Goal: Check status: Check status

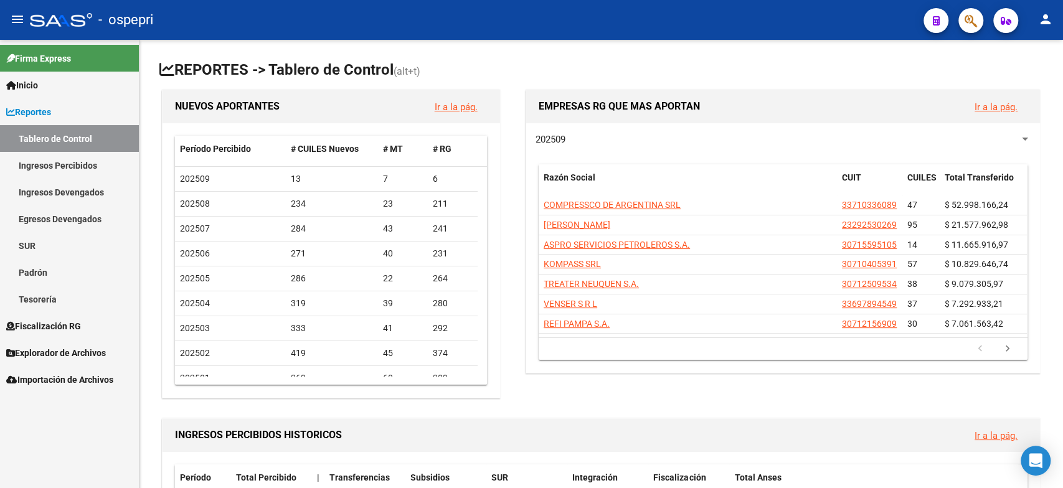
click at [61, 167] on link "Ingresos Percibidos" at bounding box center [69, 165] width 139 height 27
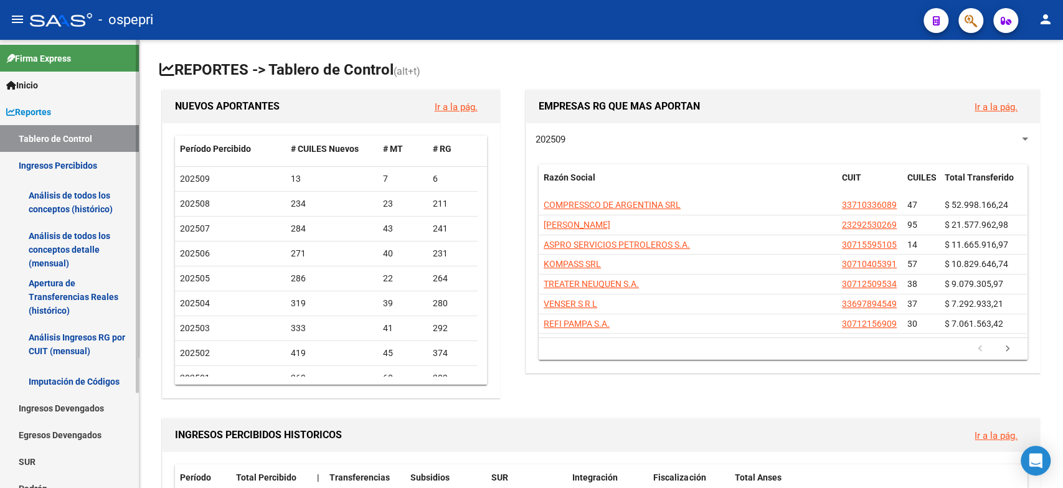
click at [60, 356] on link "Análisis Ingresos RG por CUIT (mensual)" at bounding box center [69, 344] width 139 height 47
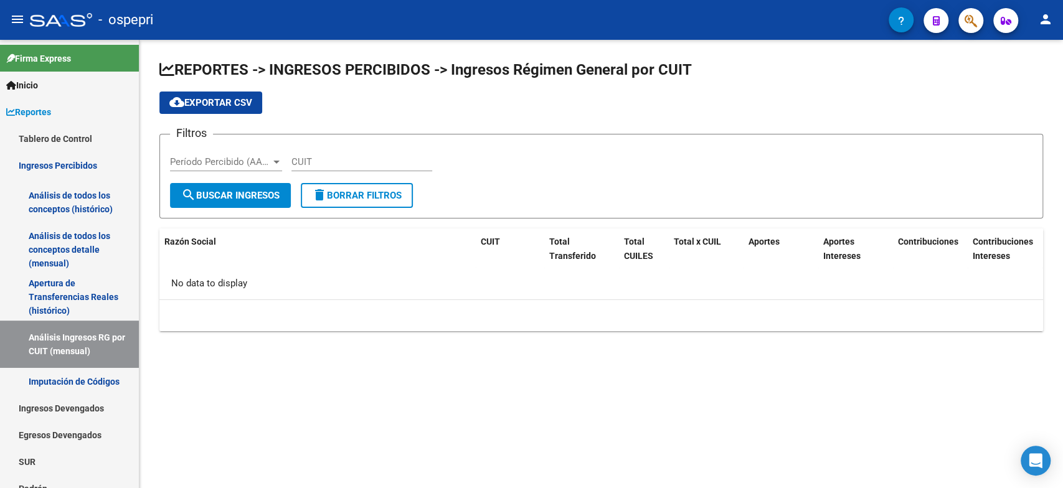
click at [325, 163] on input "CUIT" at bounding box center [362, 161] width 141 height 11
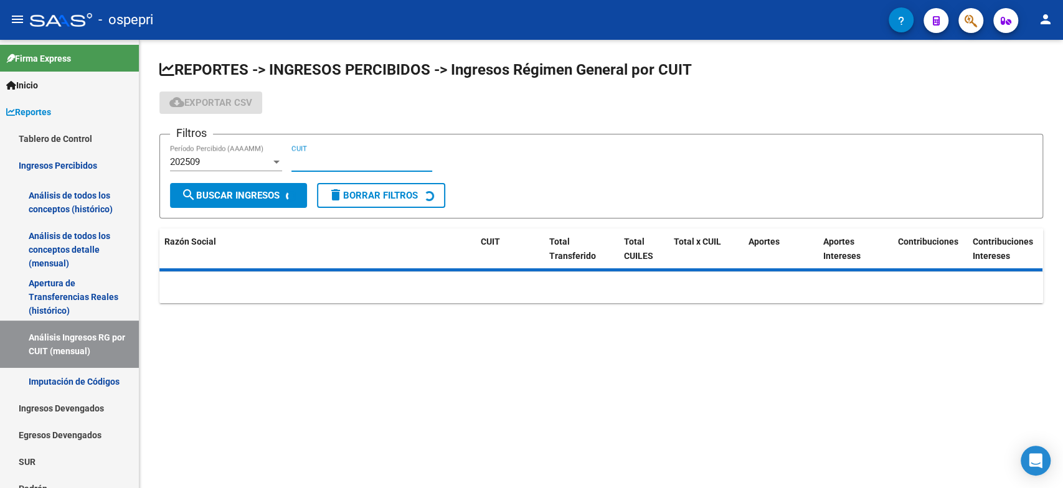
paste input "30-70811468-1"
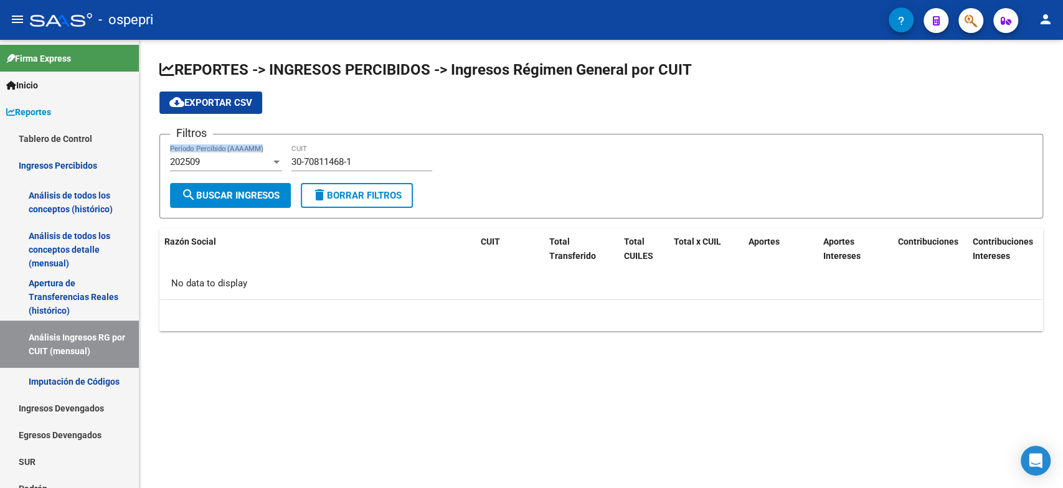
drag, startPoint x: 365, startPoint y: 154, endPoint x: 239, endPoint y: 168, distance: 126.7
click at [239, 168] on div "Filtros 202509 Período Percibido (AAAAMM) 30-70811468-1 CUIT" at bounding box center [601, 164] width 863 height 39
click at [349, 168] on div "30-70811468-1 CUIT" at bounding box center [362, 158] width 141 height 27
click at [224, 188] on button "search Buscar Ingresos" at bounding box center [230, 195] width 121 height 25
click at [270, 162] on div "202509" at bounding box center [220, 161] width 101 height 11
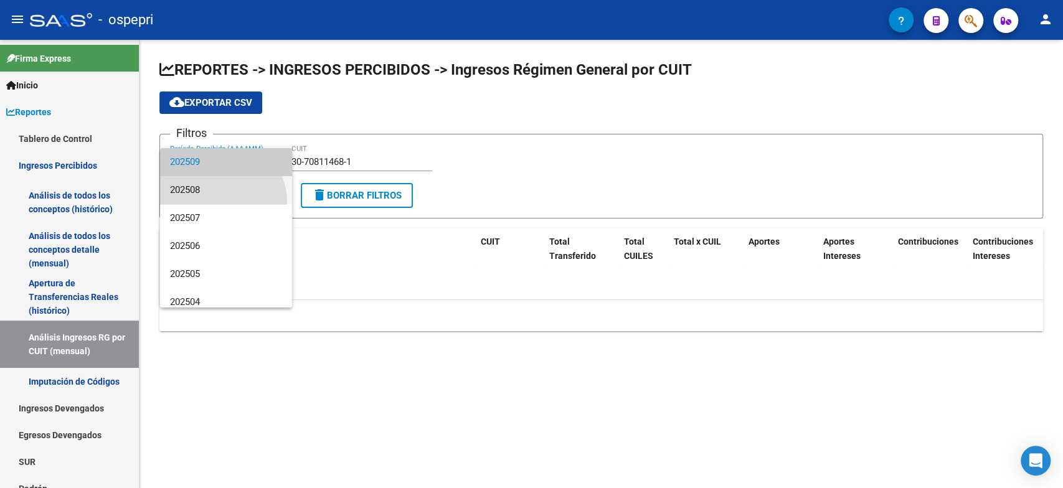
click at [221, 202] on span "202508" at bounding box center [226, 190] width 112 height 28
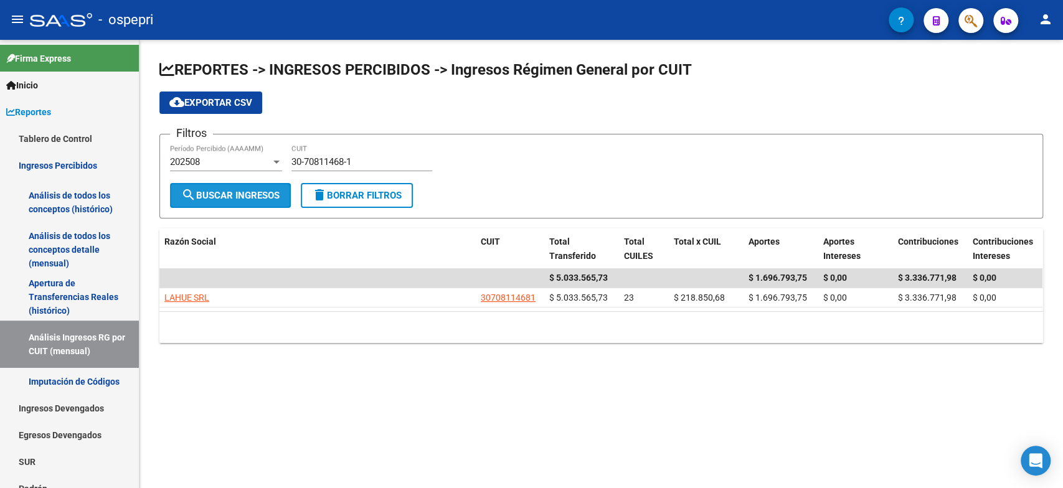
click at [251, 203] on button "search Buscar Ingresos" at bounding box center [230, 195] width 121 height 25
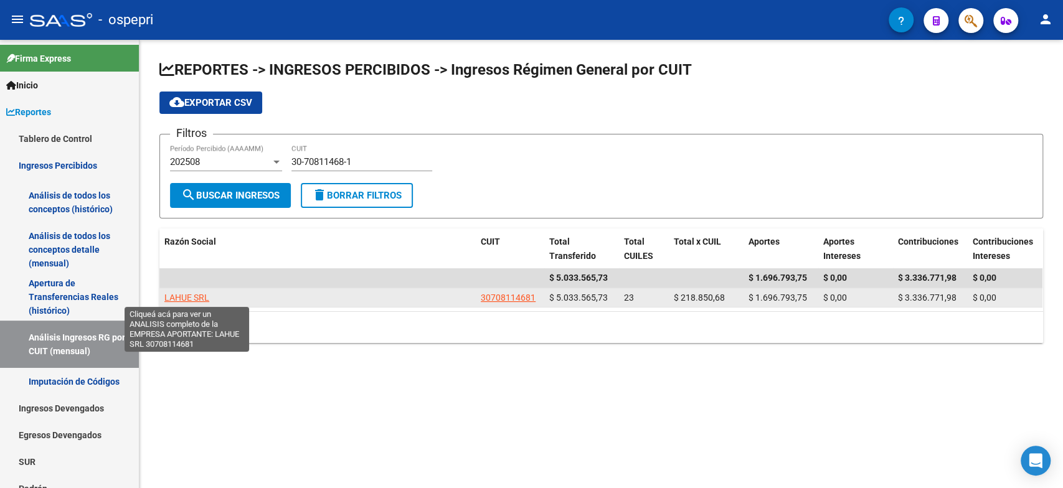
click at [194, 298] on span "LAHUE SRL" at bounding box center [186, 298] width 45 height 10
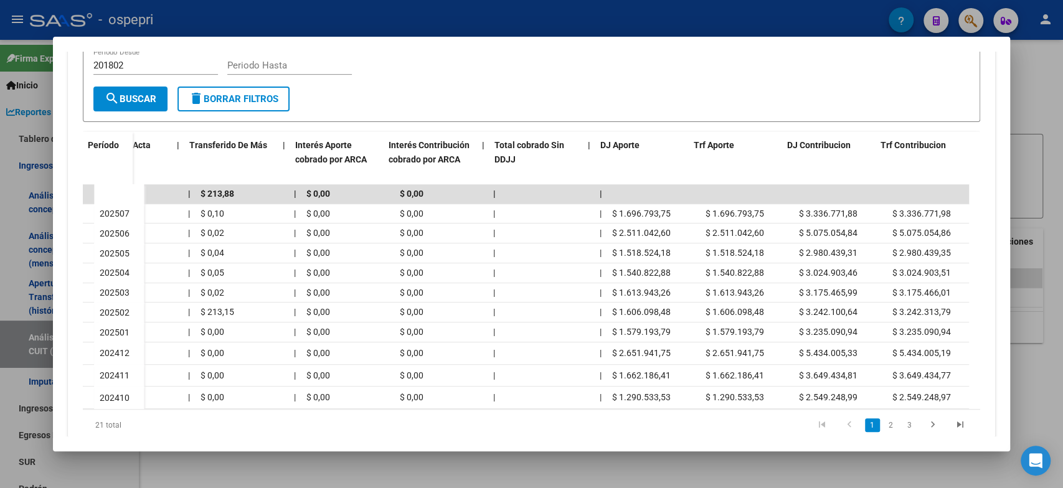
scroll to position [0, 652]
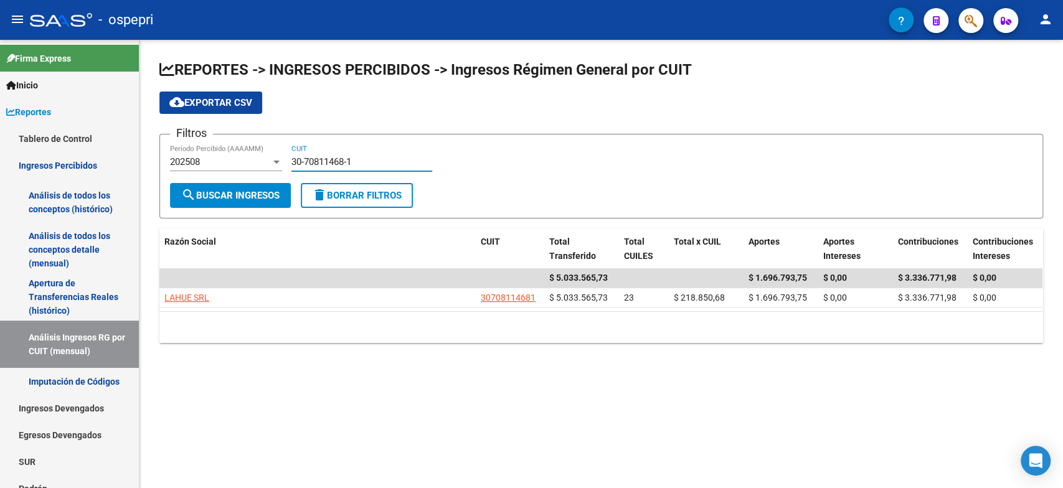
drag, startPoint x: 371, startPoint y: 165, endPoint x: 245, endPoint y: 166, distance: 126.5
click at [245, 166] on div "Filtros 202508 Período Percibido (AAAAMM) 30-70811468-1 CUIT" at bounding box center [601, 164] width 863 height 39
paste input "3-71252617-9"
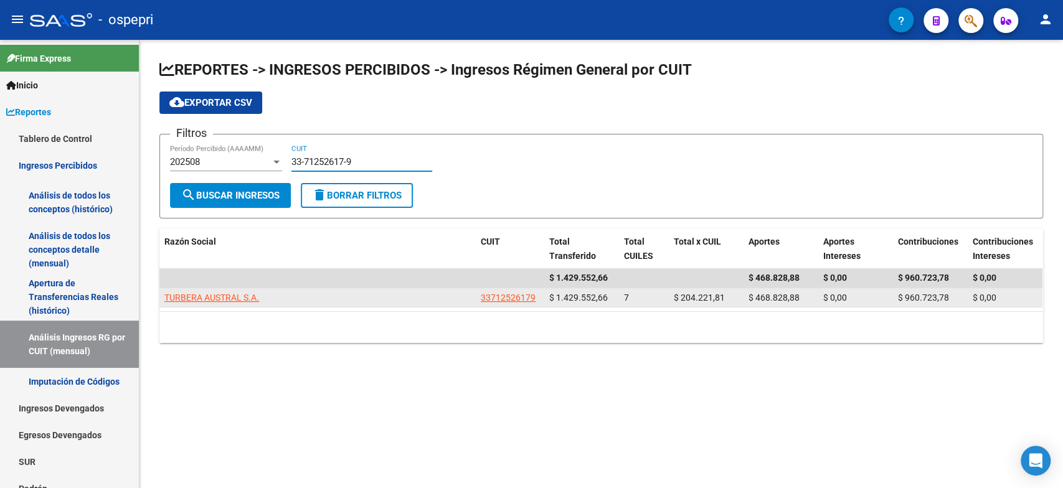
type input "33-71252617-9"
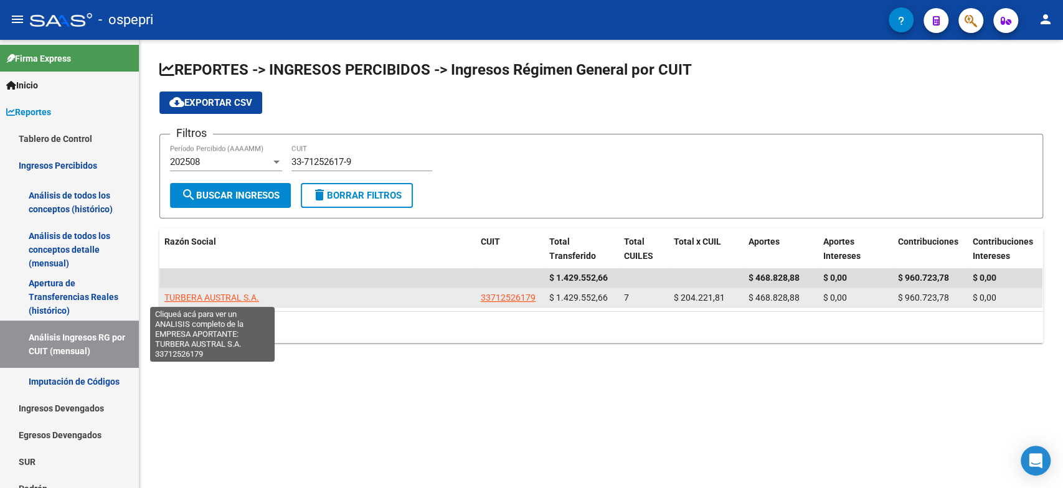
click at [192, 298] on span "TURBERA AUSTRAL S.A." at bounding box center [211, 298] width 95 height 10
type textarea "33712526179"
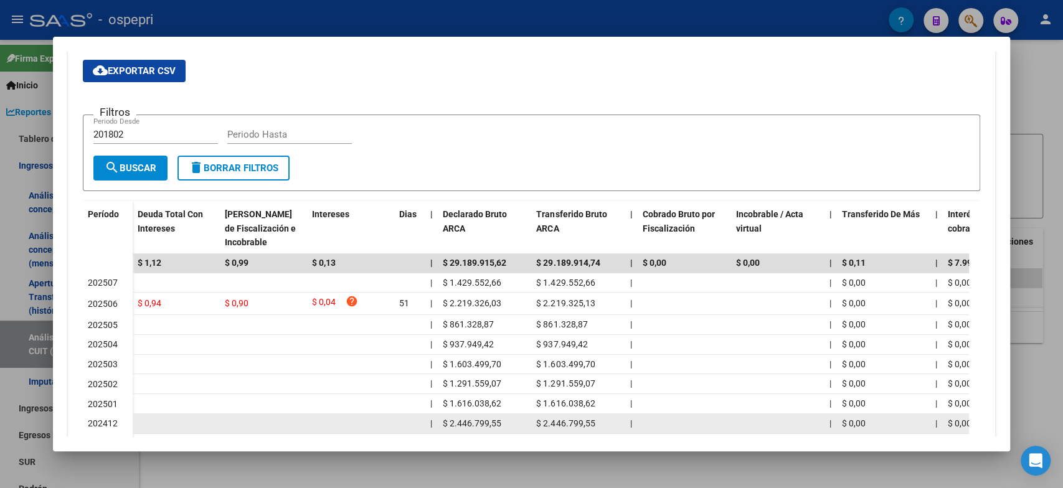
scroll to position [320, 0]
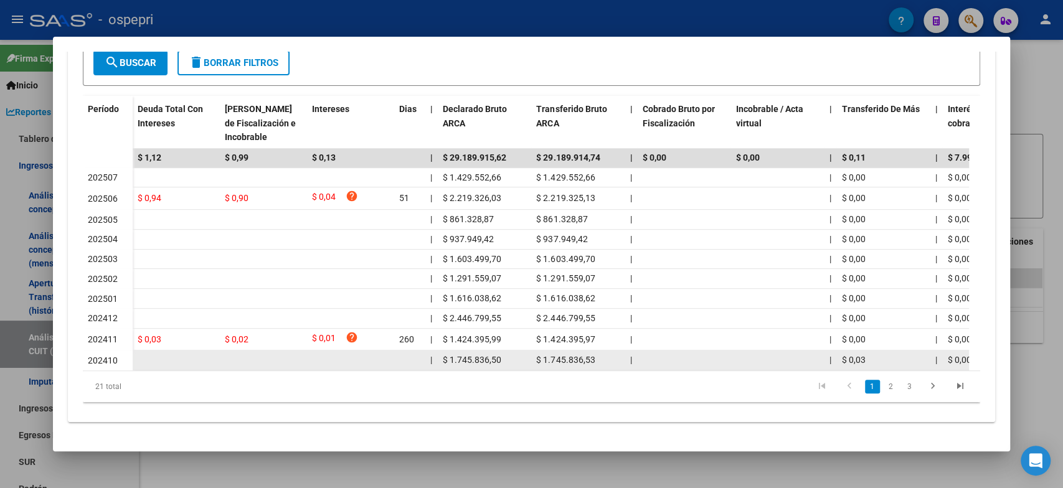
drag, startPoint x: 249, startPoint y: 361, endPoint x: 418, endPoint y: 383, distance: 170.3
click at [418, 383] on div "Período Deuda Total Con Intereses Deuda Bruta Neto de Fiscalización e Incobrabl…" at bounding box center [531, 249] width 897 height 307
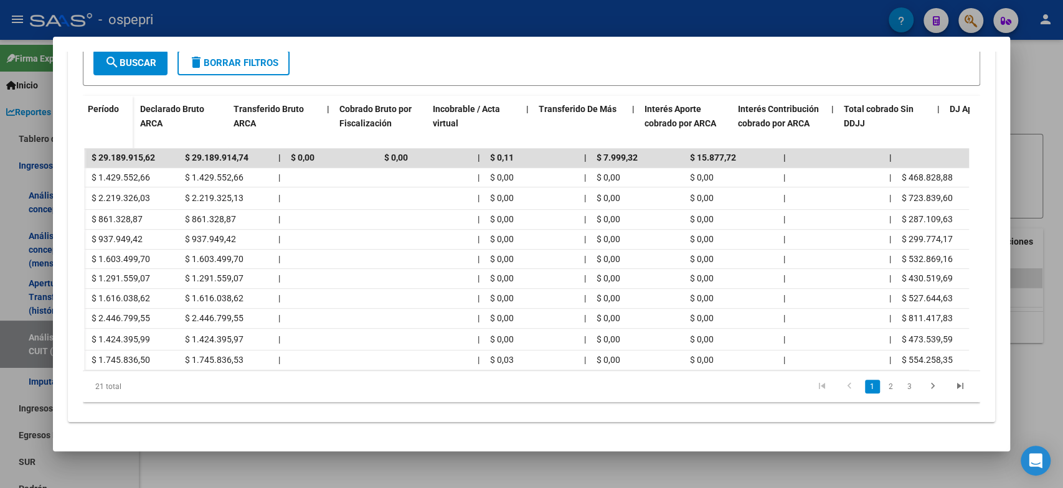
scroll to position [0, 0]
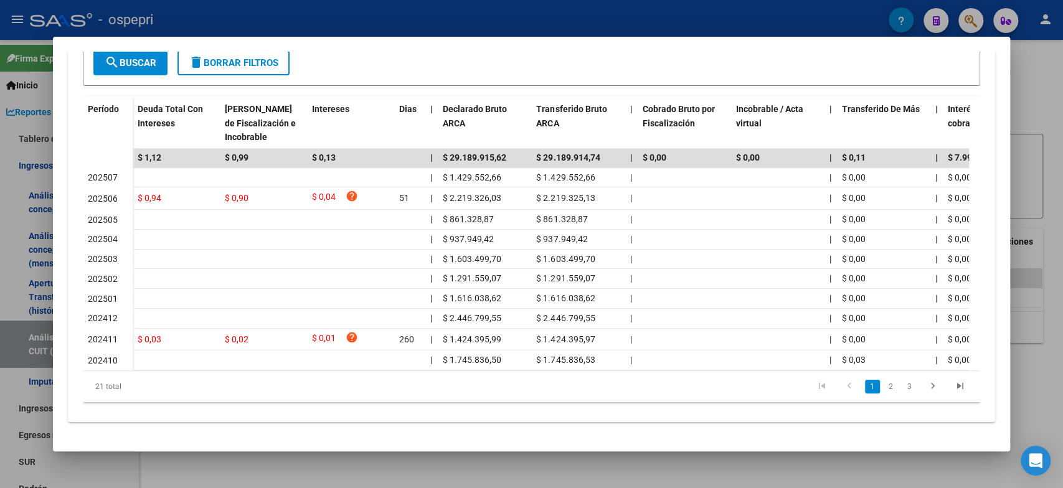
click at [432, 457] on div at bounding box center [531, 244] width 1063 height 488
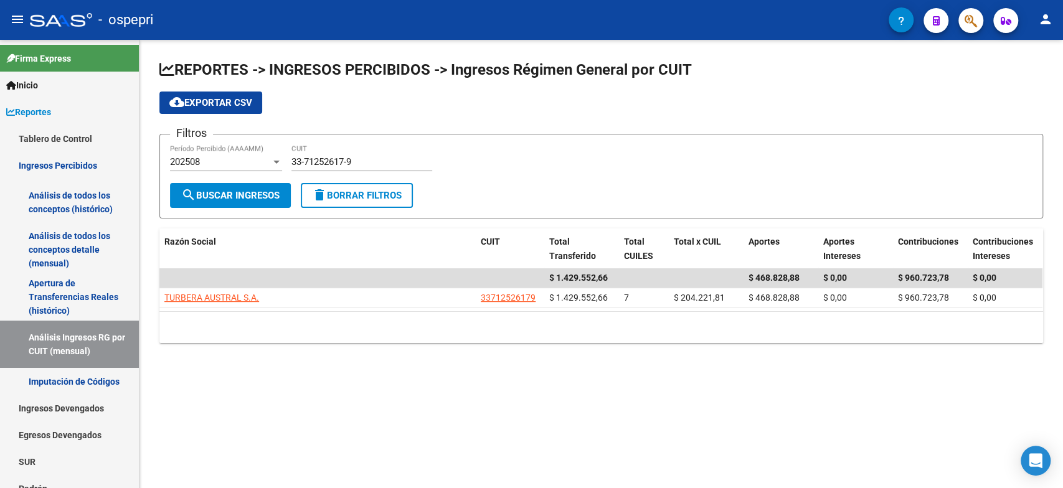
click at [449, 401] on mat-sidenav-content "REPORTES -> INGRESOS PERCIBIDOS -> Ingresos Régimen General por CUIT cloud_down…" at bounding box center [602, 264] width 924 height 449
